Goal: Information Seeking & Learning: Learn about a topic

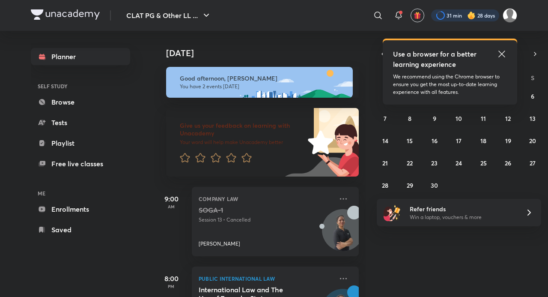
click at [465, 16] on div at bounding box center [465, 15] width 68 height 12
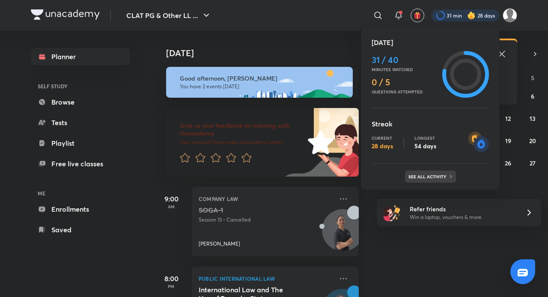
click at [443, 175] on p "See all activity" at bounding box center [429, 176] width 40 height 5
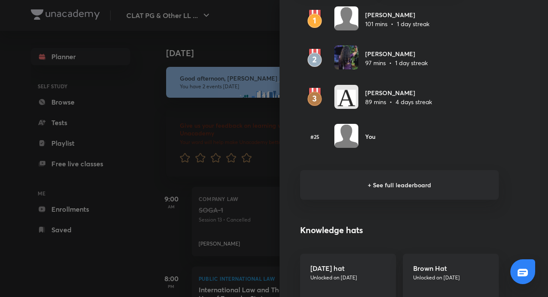
scroll to position [514, 0]
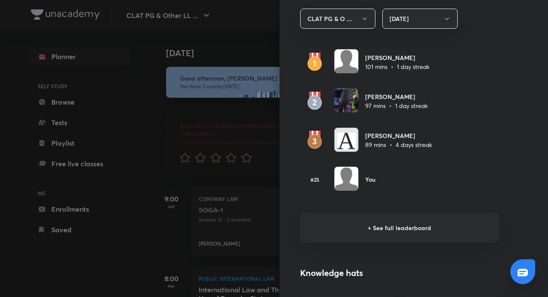
click at [92, 220] on div at bounding box center [274, 148] width 548 height 297
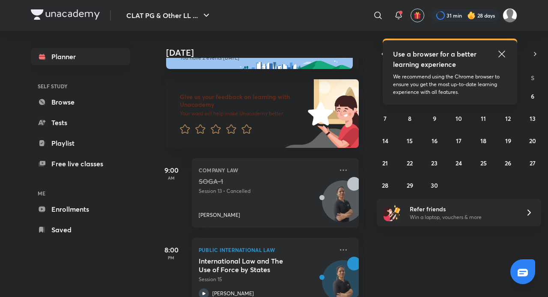
scroll to position [52, 0]
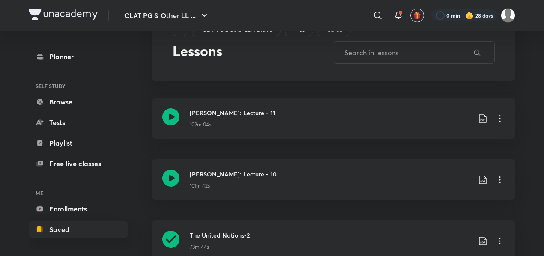
scroll to position [43, 0]
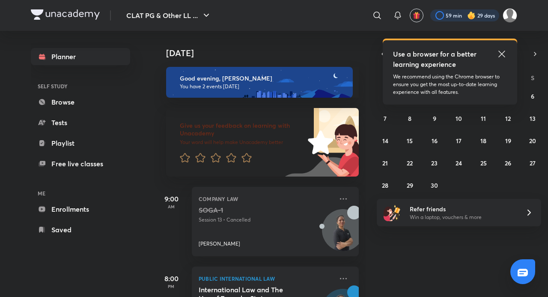
click at [485, 13] on div at bounding box center [464, 15] width 69 height 12
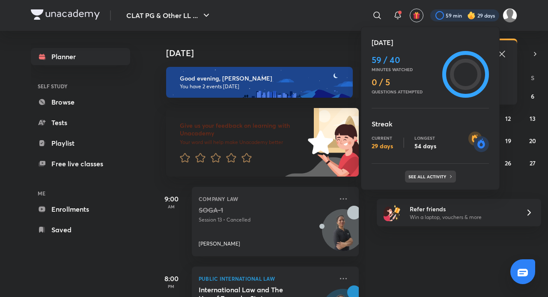
click at [442, 173] on div "See all activity" at bounding box center [430, 176] width 51 height 12
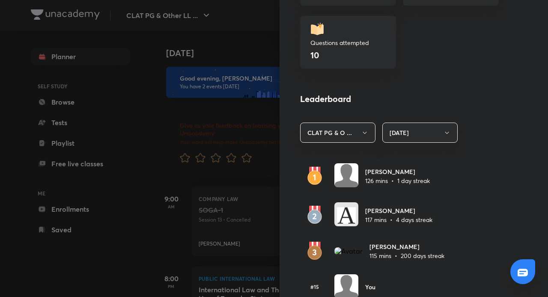
scroll to position [480, 0]
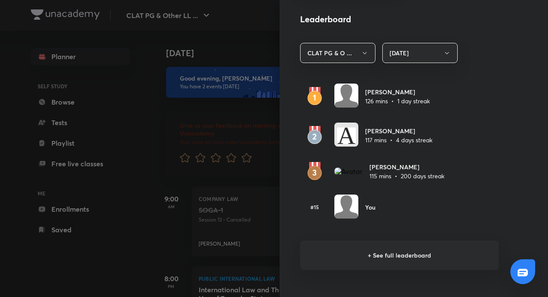
click at [89, 218] on div at bounding box center [274, 148] width 548 height 297
